Goal: Task Accomplishment & Management: Use online tool/utility

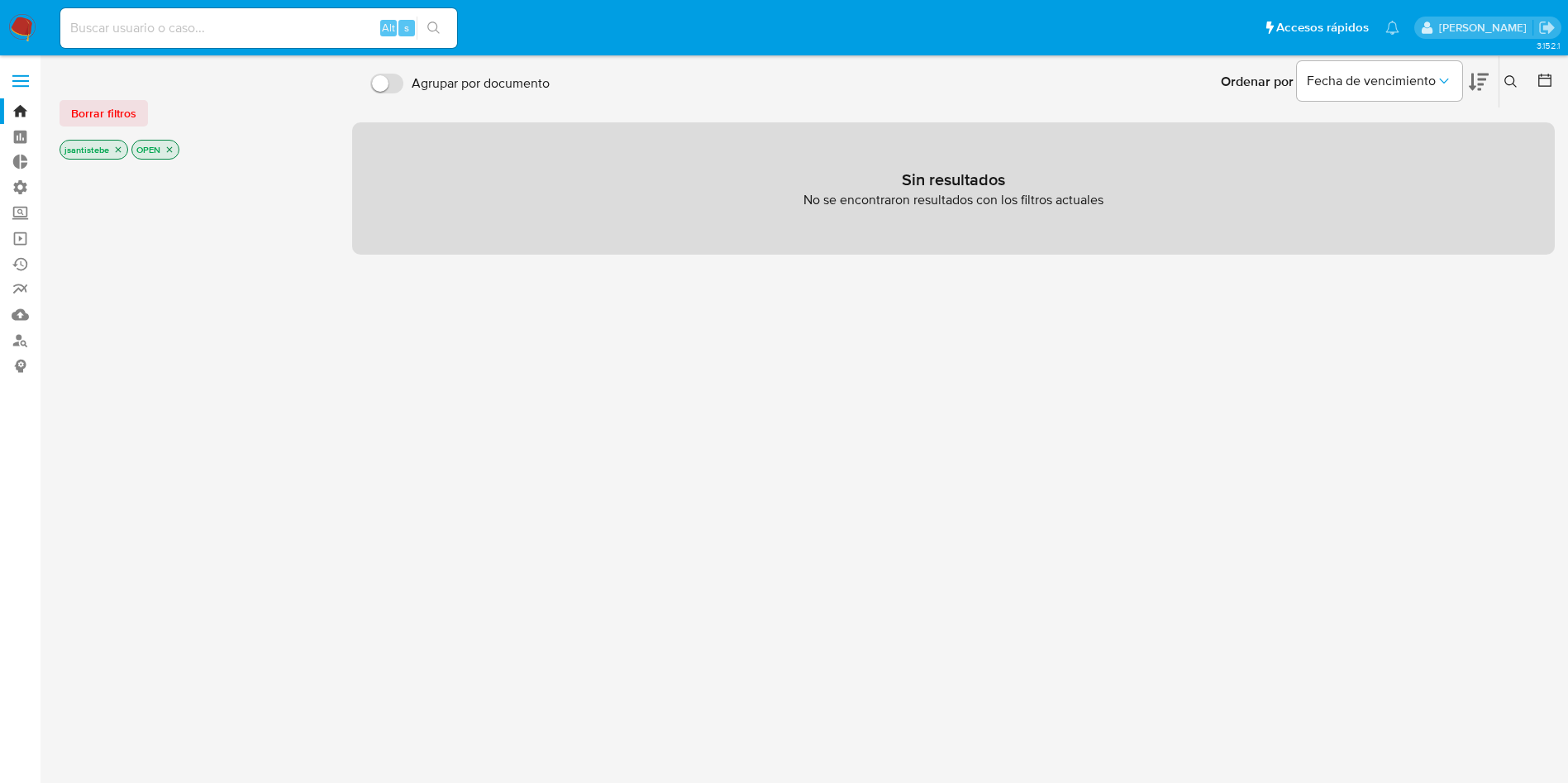
click at [21, 73] on label at bounding box center [21, 81] width 41 height 34
click at [0, 0] on input "checkbox" at bounding box center [0, 0] width 0 height 0
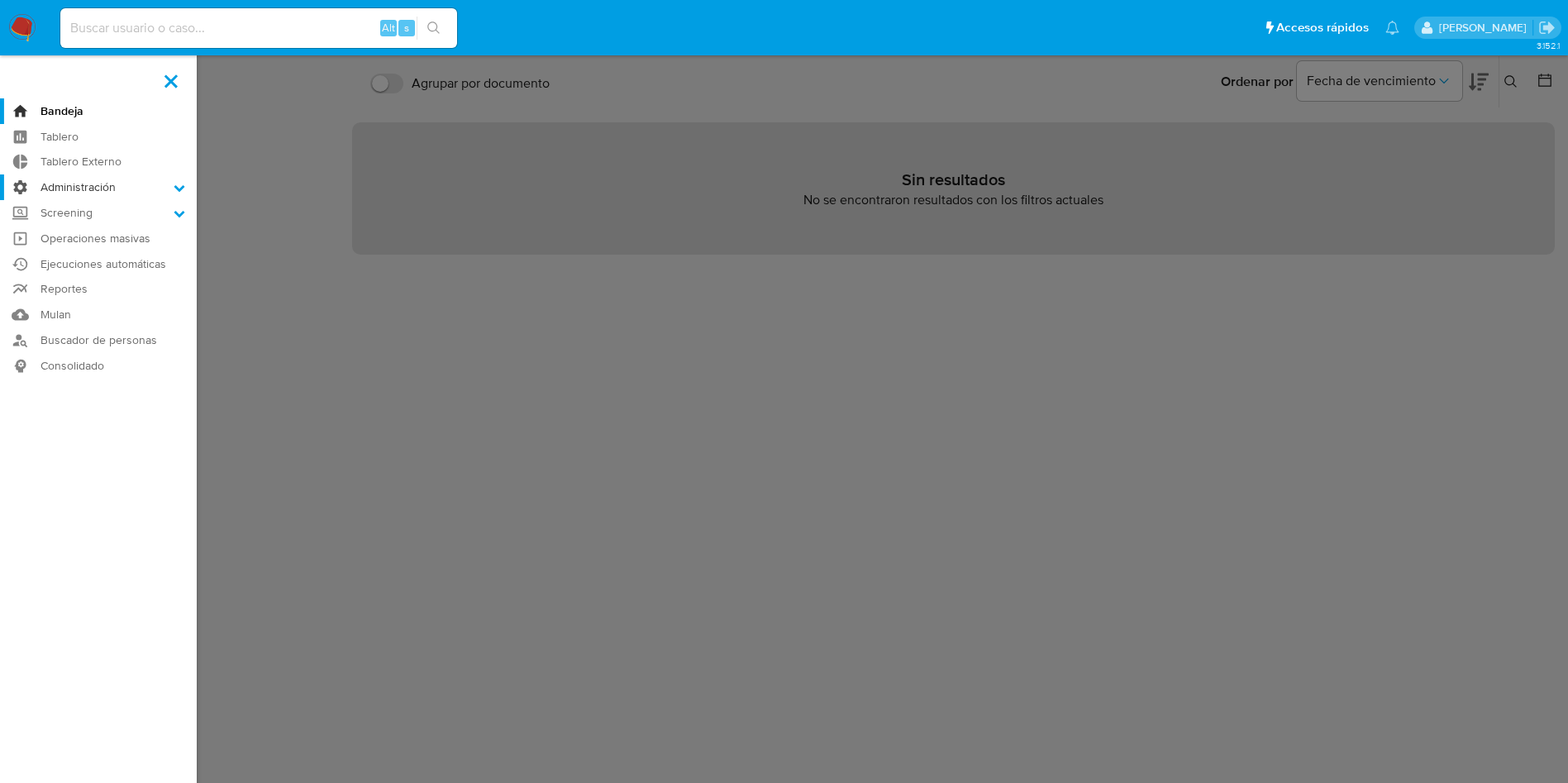
click at [91, 185] on label "Administración" at bounding box center [98, 187] width 196 height 26
click at [0, 0] on input "Administración" at bounding box center [0, 0] width 0 height 0
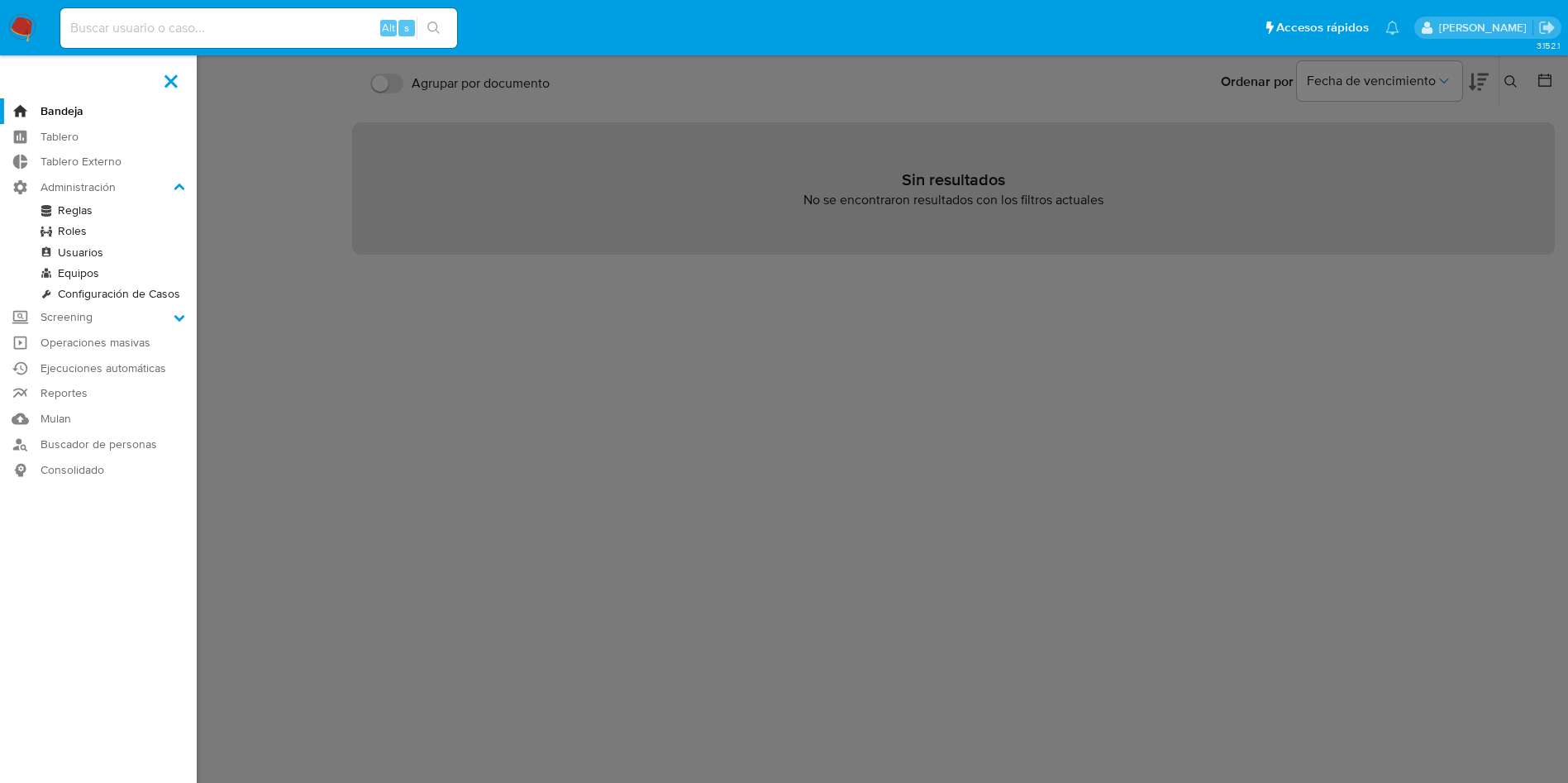
click at [96, 209] on link "Reglas" at bounding box center [98, 210] width 196 height 21
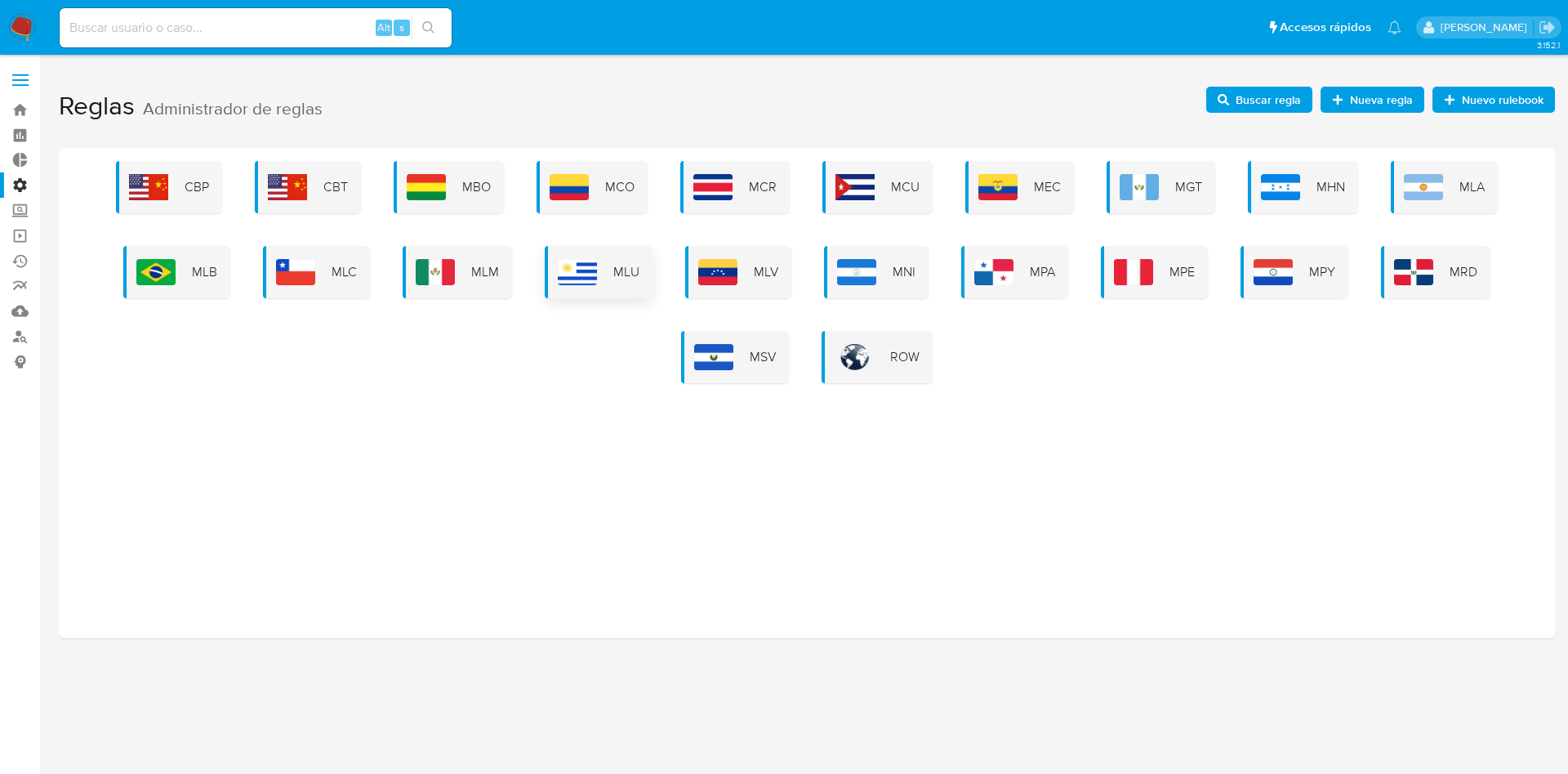
click at [1458, 187] on div "MLA" at bounding box center [1444, 187] width 107 height 52
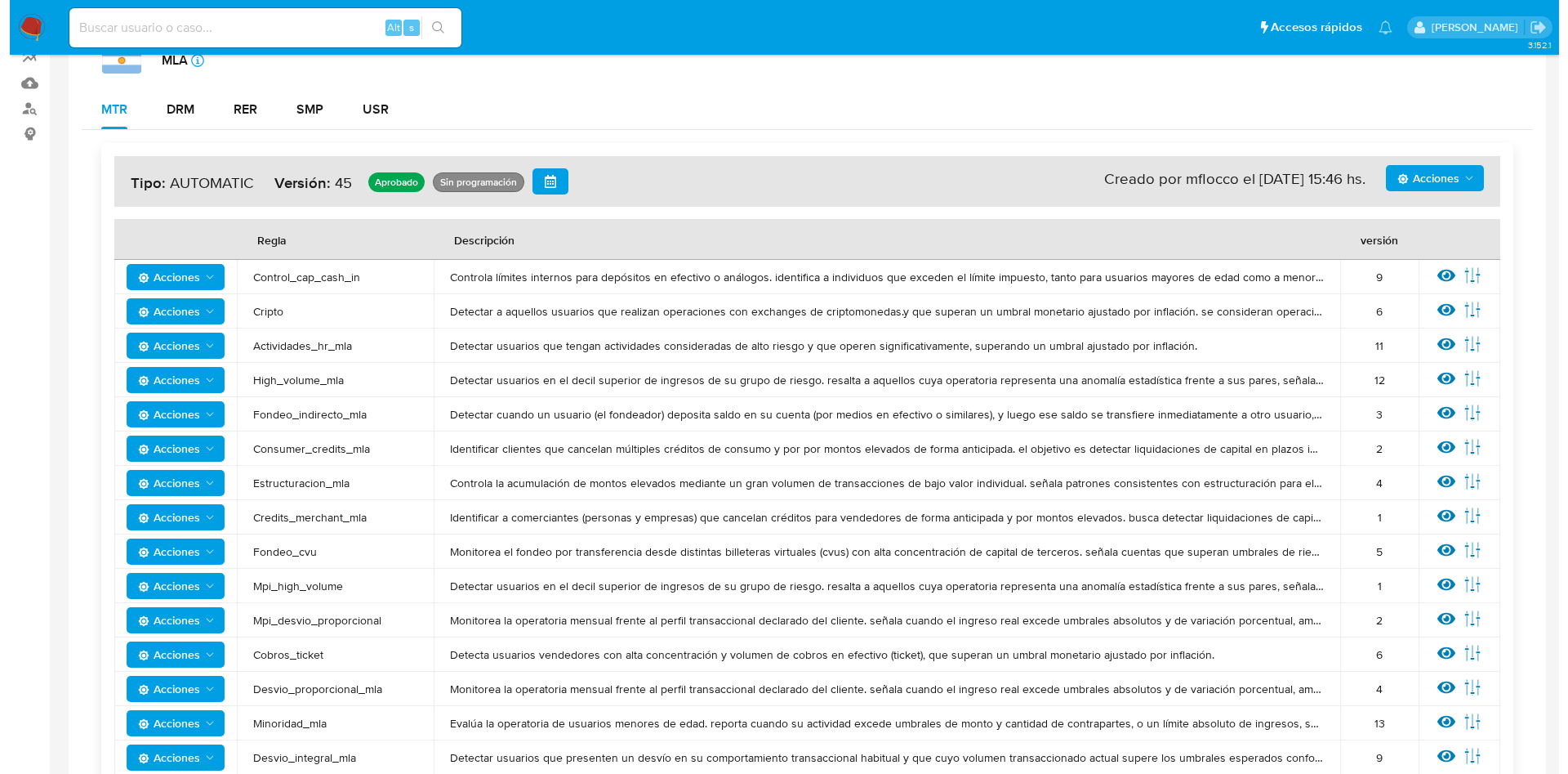
scroll to position [265, 0]
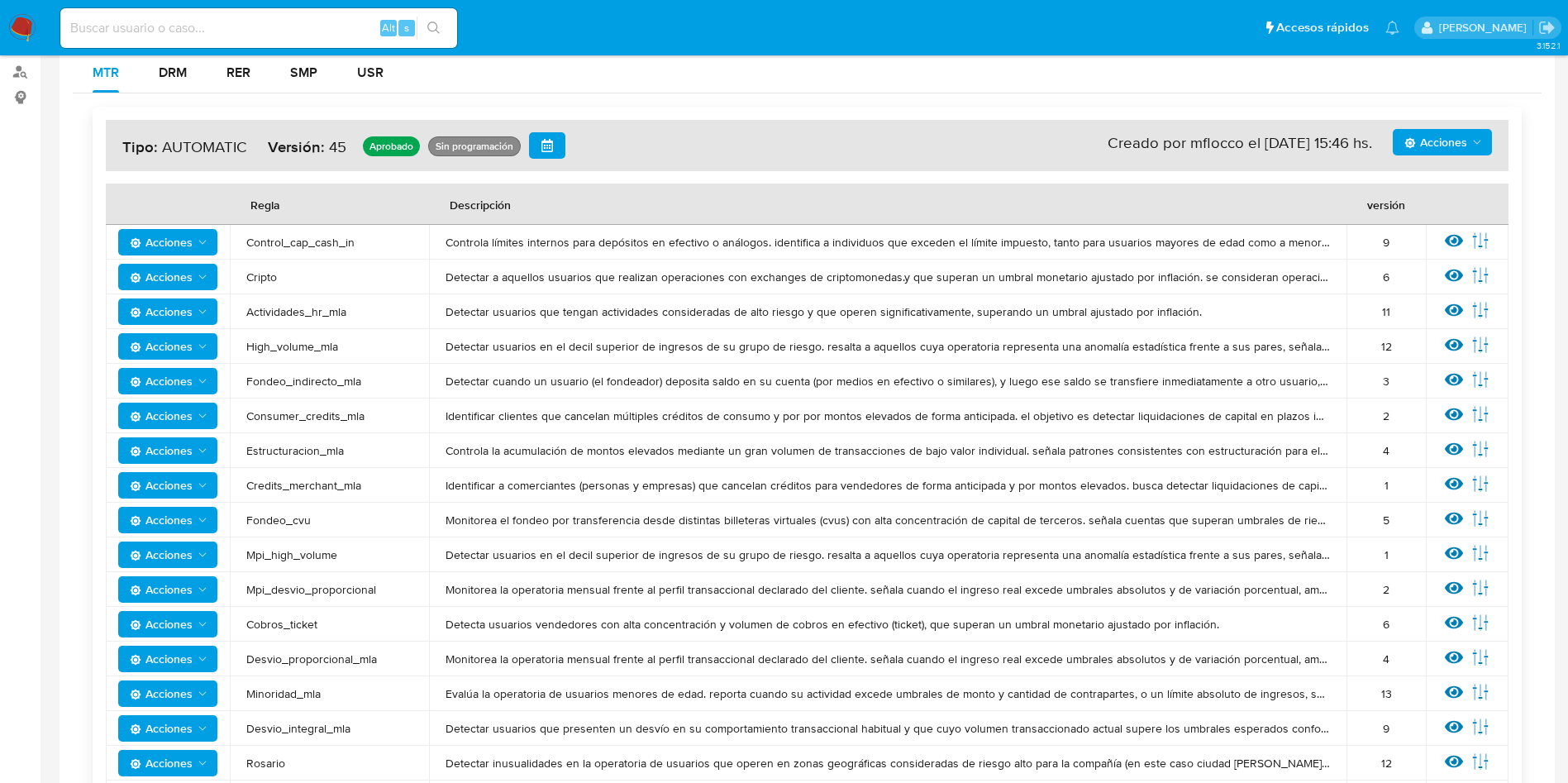
click at [1453, 241] on icon at bounding box center [1453, 241] width 19 height 13
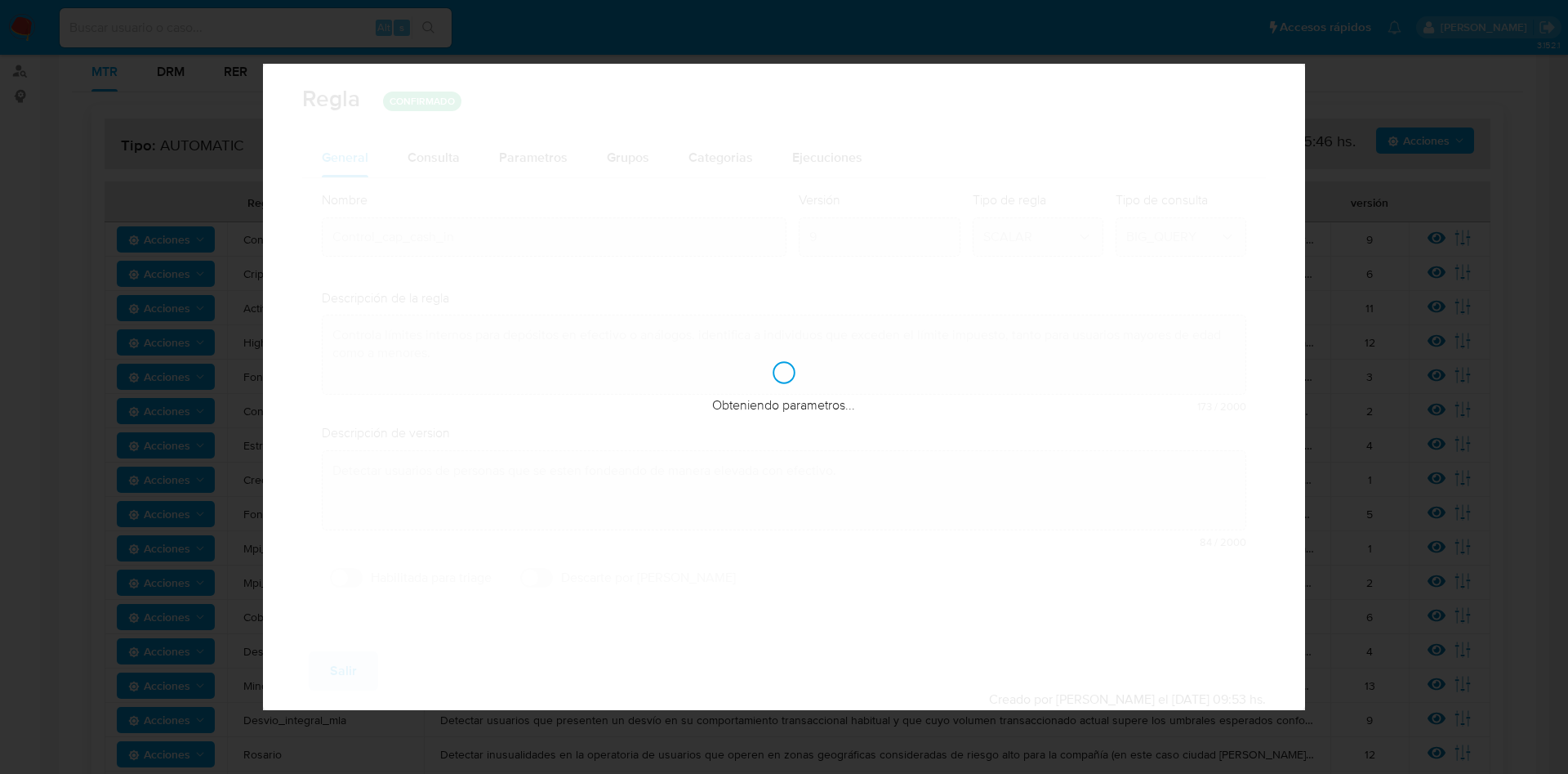
click at [436, 151] on div "Obteniendo parametros..." at bounding box center [784, 387] width 1043 height 646
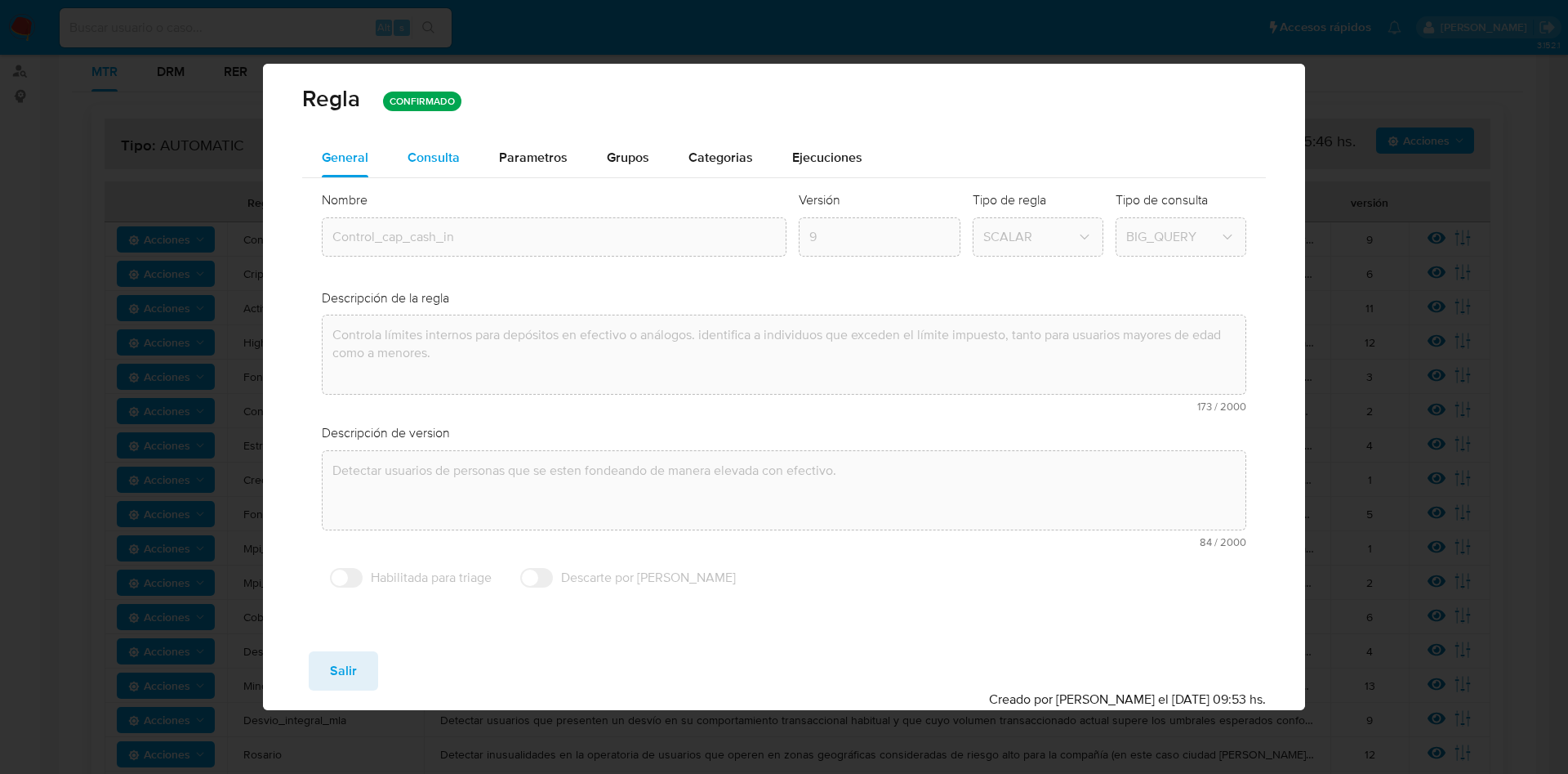
click at [434, 156] on span "Consulta" at bounding box center [434, 156] width 52 height 18
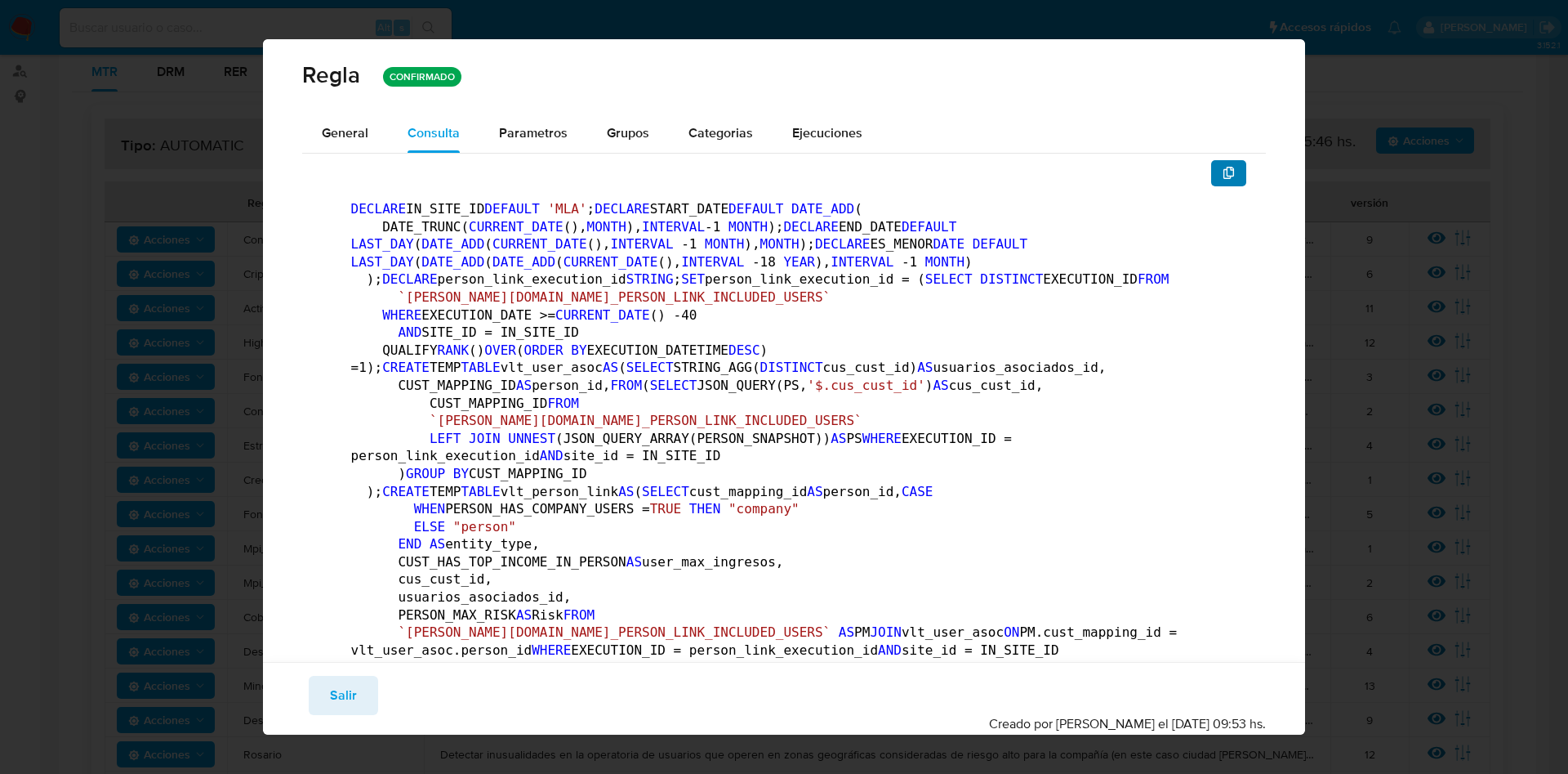
click at [1223, 179] on icon "button" at bounding box center [1229, 173] width 12 height 13
